Goal: Task Accomplishment & Management: Complete application form

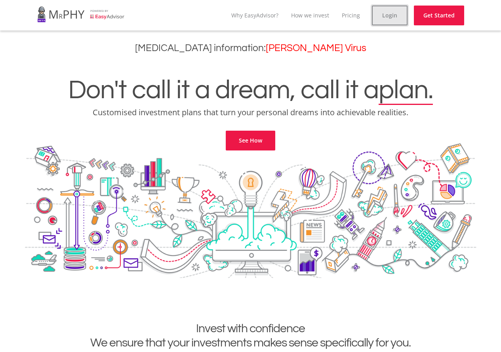
click at [396, 13] on link "Login" at bounding box center [390, 16] width 36 height 20
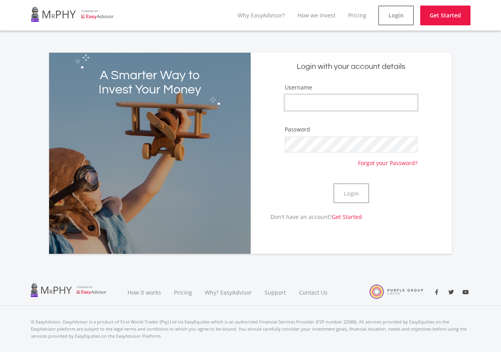
click at [345, 98] on input "Username" at bounding box center [351, 103] width 133 height 16
click at [319, 105] on input "Username" at bounding box center [351, 103] width 133 height 16
type input "S"
type input "Sparkyfs"
click at [350, 193] on button "Login" at bounding box center [352, 193] width 36 height 20
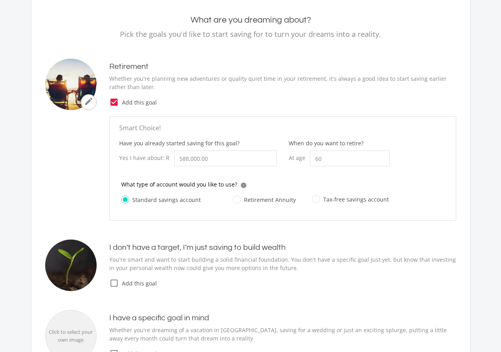
scroll to position [79, 0]
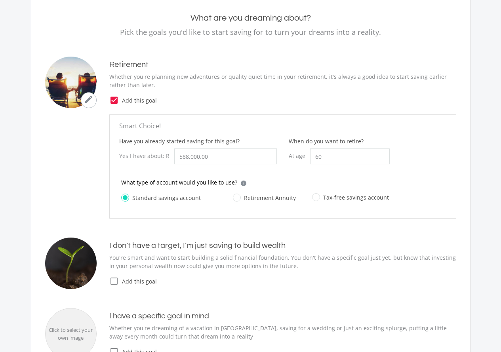
click at [236, 198] on label "Retirement Annuity" at bounding box center [264, 198] width 63 height 10
click at [236, 198] on input "Retirement Annuity" at bounding box center [256, 203] width 63 height 16
radio input "true"
radio input "false"
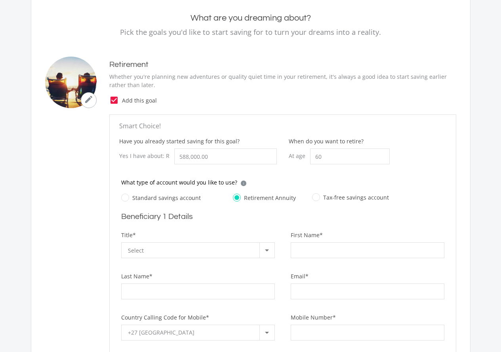
click at [312, 196] on label "Tax-free savings account" at bounding box center [350, 198] width 77 height 10
click at [310, 196] on input "Tax-free savings account" at bounding box center [342, 202] width 77 height 16
radio input "true"
radio input "false"
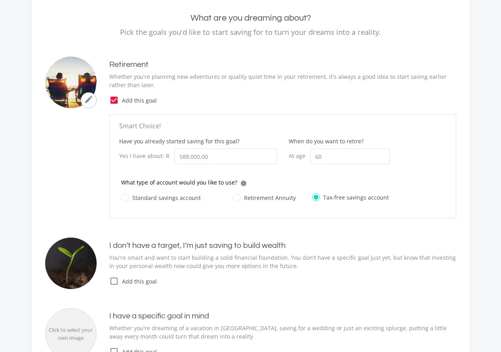
click at [148, 196] on label "Standard savings account" at bounding box center [161, 198] width 80 height 10
click at [148, 196] on input "Standard savings account" at bounding box center [153, 203] width 80 height 16
radio input "true"
radio input "false"
click at [253, 198] on label "Retirement Annuity" at bounding box center [264, 198] width 63 height 10
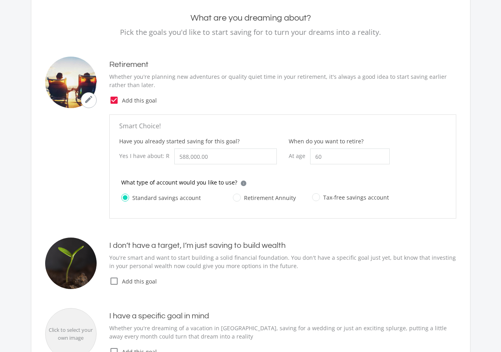
click at [253, 198] on input "Retirement Annuity" at bounding box center [256, 203] width 63 height 16
radio input "true"
radio input "false"
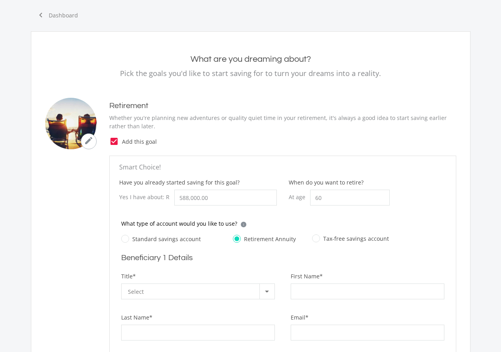
scroll to position [35, 0]
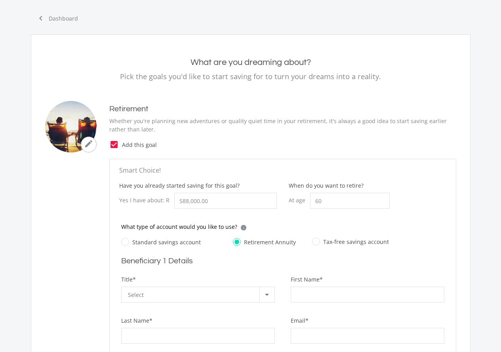
click at [113, 146] on icon "check_box" at bounding box center [114, 145] width 10 height 10
radio input "false"
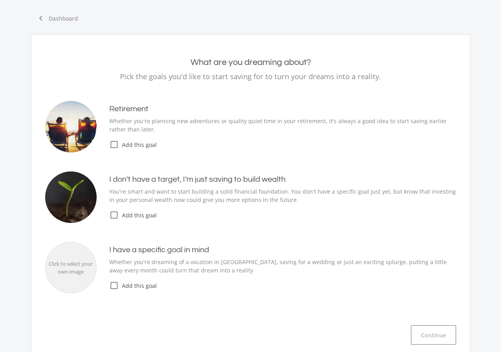
click at [115, 145] on icon "check_box_outline_blank" at bounding box center [114, 145] width 10 height 10
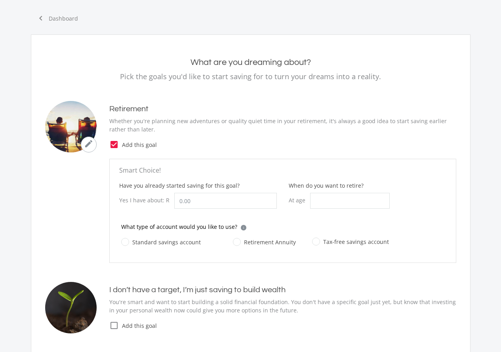
click at [143, 240] on label "Standard savings account" at bounding box center [161, 242] width 80 height 10
click at [143, 240] on input "Standard savings account" at bounding box center [153, 247] width 80 height 16
radio input "true"
click at [202, 195] on input "Have you already started saving for this goal?" at bounding box center [225, 201] width 103 height 16
type input "588,000.00"
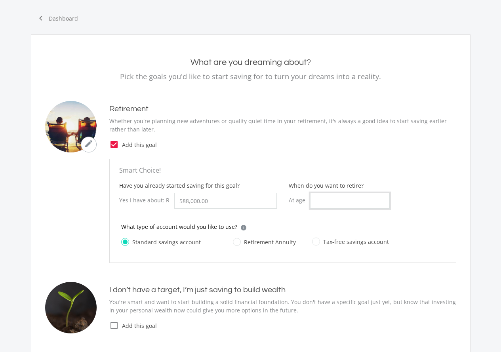
click at [319, 199] on input "When do you want to retire?" at bounding box center [350, 201] width 80 height 16
type input "55"
click at [320, 158] on div "mode_edit Retirement Whether you're planning new adventures or quality quiet ti…" at bounding box center [250, 182] width 411 height 162
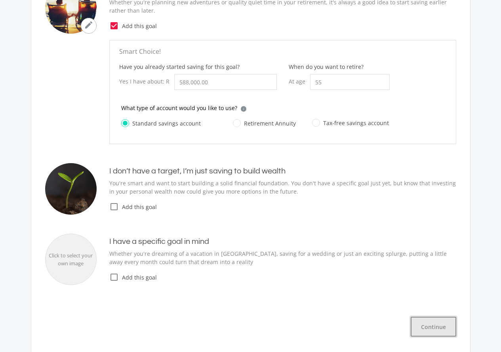
click at [446, 318] on button "Continue" at bounding box center [434, 327] width 46 height 20
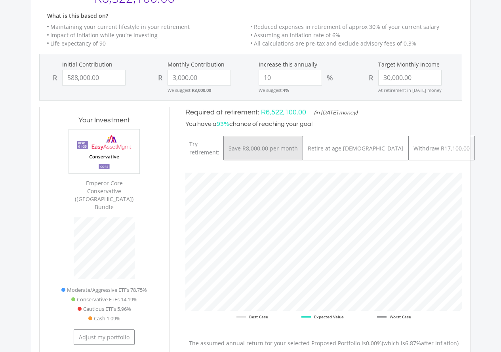
scroll to position [250, 292]
click at [269, 141] on button "Save R8,000.00 per month" at bounding box center [263, 148] width 80 height 25
type input "588000"
type input "8000"
type input "30000"
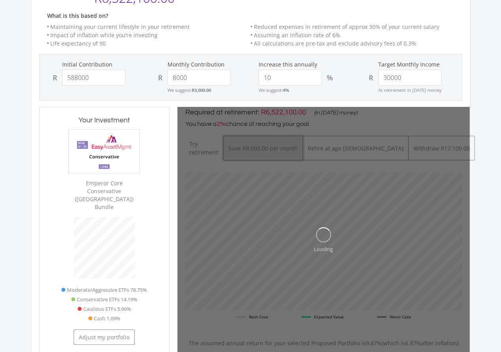
type input "588,000.00"
type input "8,000.00"
type input "30,000.00"
